Goal: Information Seeking & Learning: Find specific fact

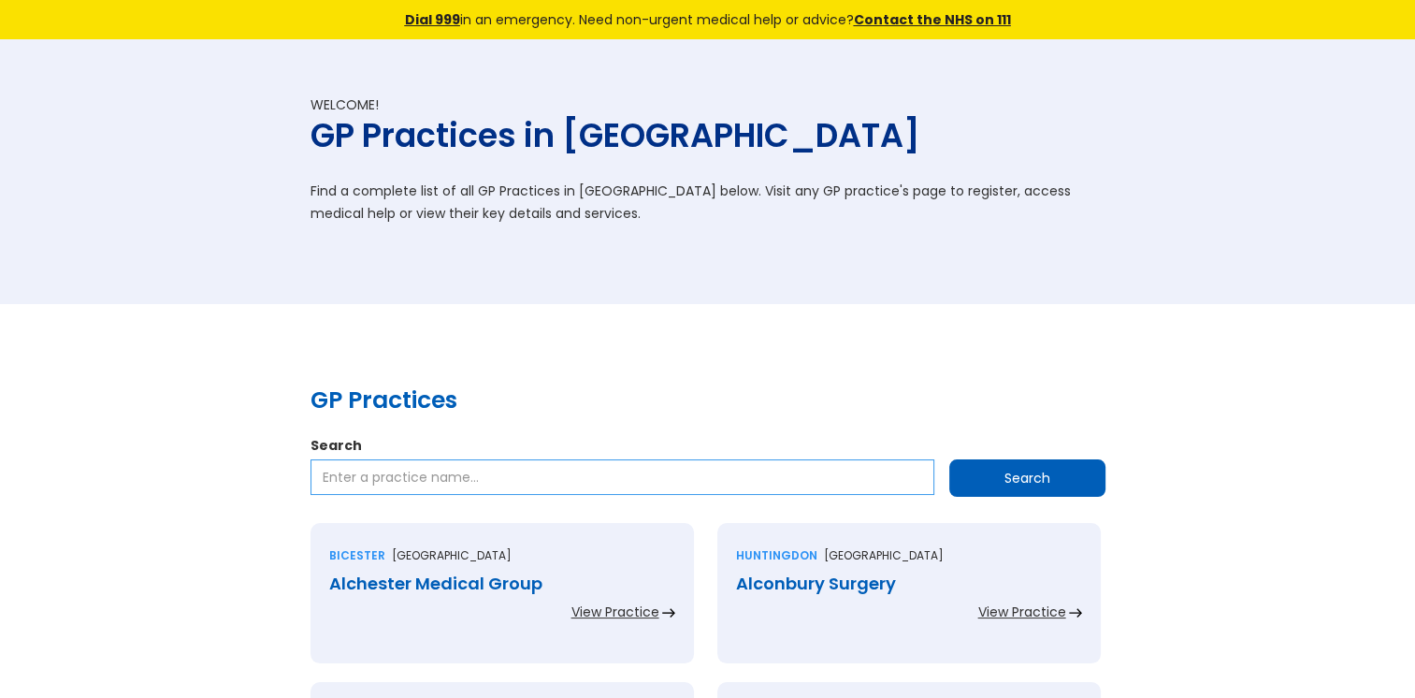
click at [395, 473] on input "Search" at bounding box center [623, 477] width 624 height 36
paste input "Valentine Medical Centre"
type input "Valentine Medical Centre"
click at [962, 473] on input "Search" at bounding box center [1027, 477] width 156 height 37
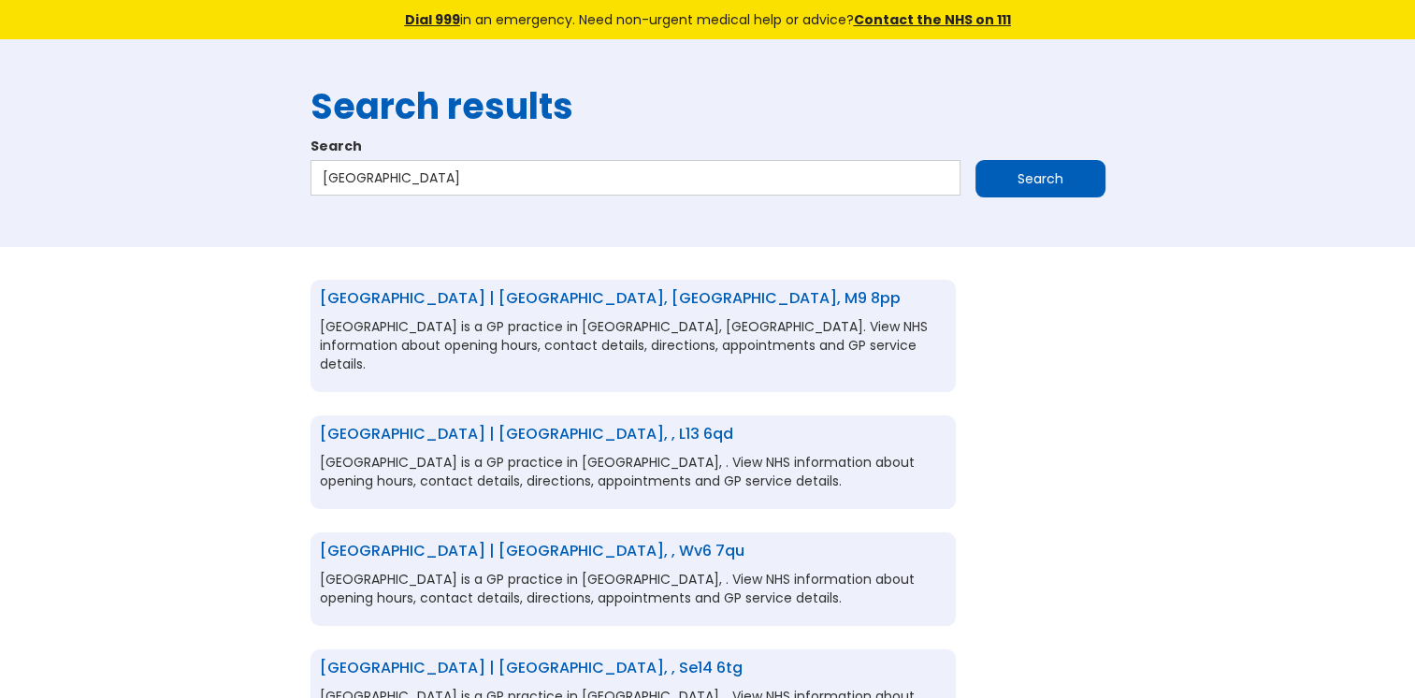
click at [515, 300] on link "Valentine Medical Centre | Manchester, Greater manchester, m9 8pp" at bounding box center [610, 298] width 581 height 22
click at [487, 178] on input "Valentine Medical Centre" at bounding box center [636, 178] width 650 height 36
drag, startPoint x: 487, startPoint y: 178, endPoint x: 288, endPoint y: 181, distance: 199.3
click at [288, 181] on div "Search results Search Valentine Medical Centre Search" at bounding box center [707, 143] width 1415 height 208
paste input "[PERSON_NAME] Surgery"
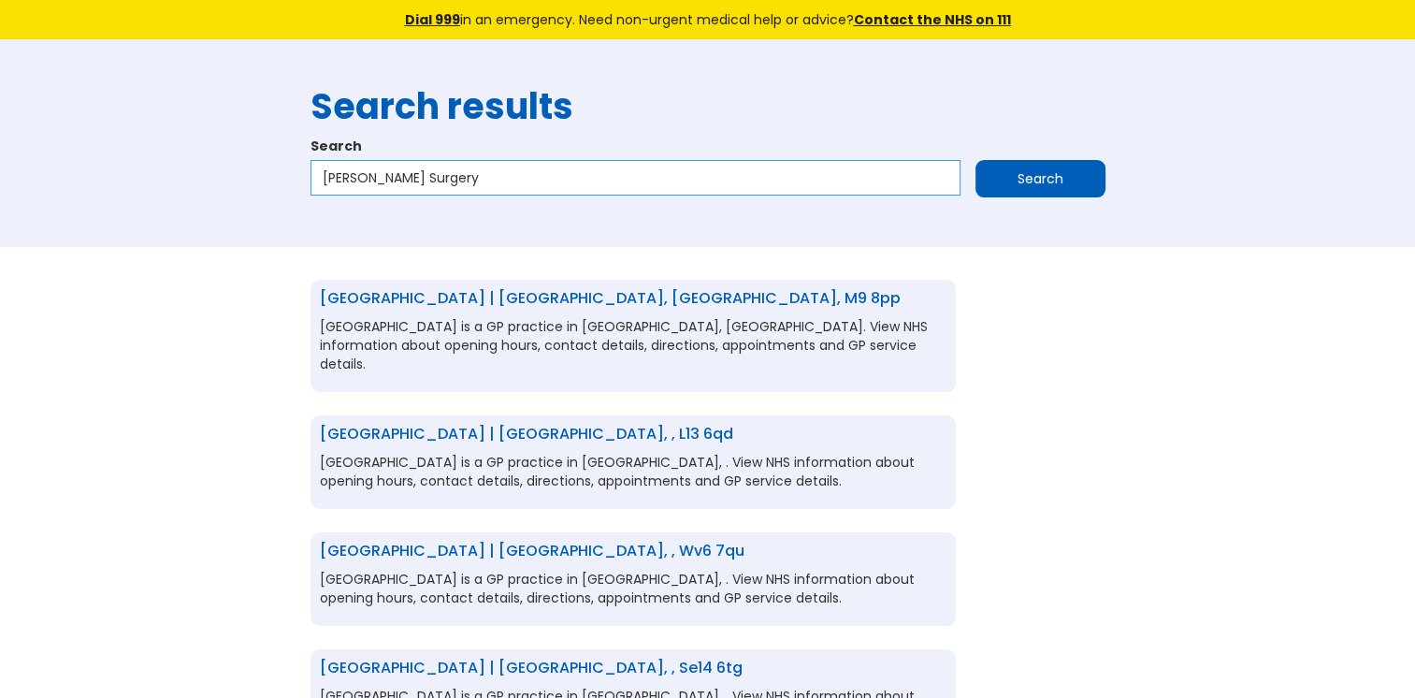
type input "[PERSON_NAME] Surgery"
click at [1004, 182] on input "Search" at bounding box center [1041, 178] width 130 height 37
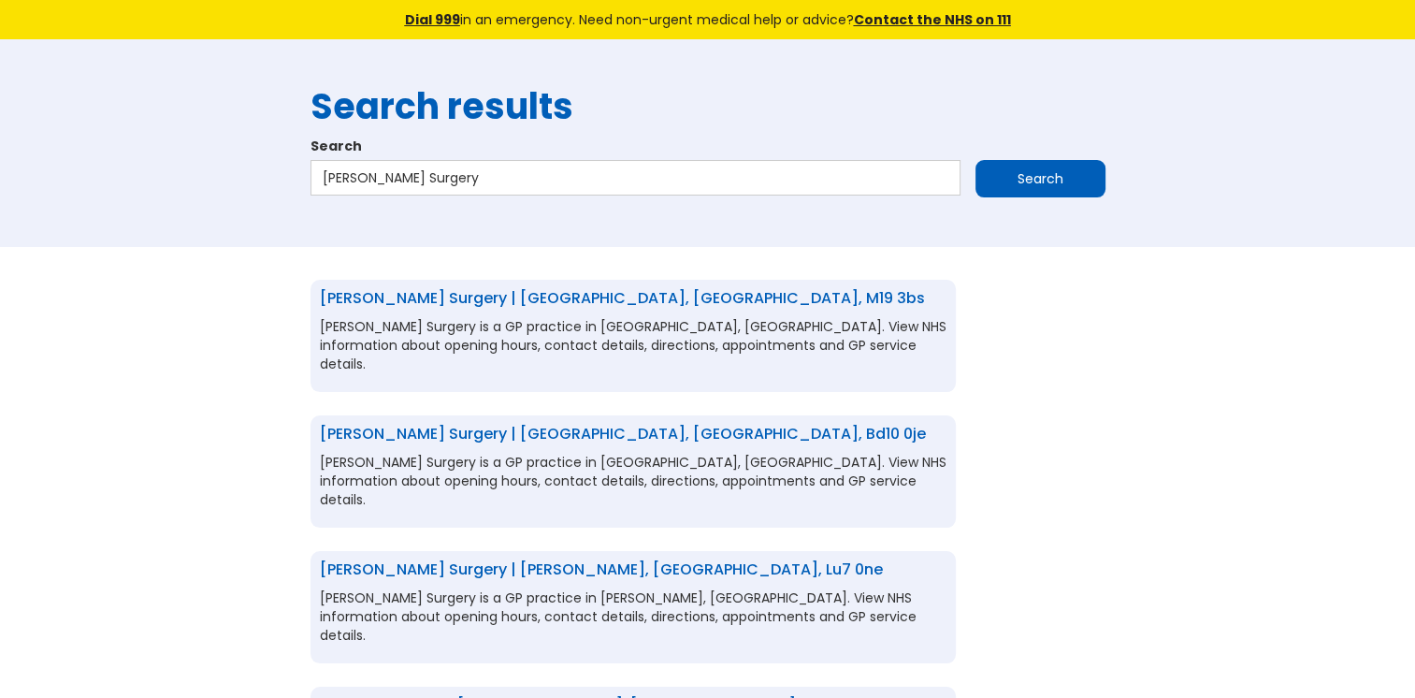
click at [595, 294] on link "[PERSON_NAME] Surgery | [GEOGRAPHIC_DATA], [GEOGRAPHIC_DATA], m19 3bs" at bounding box center [622, 298] width 605 height 22
